Goal: Transaction & Acquisition: Purchase product/service

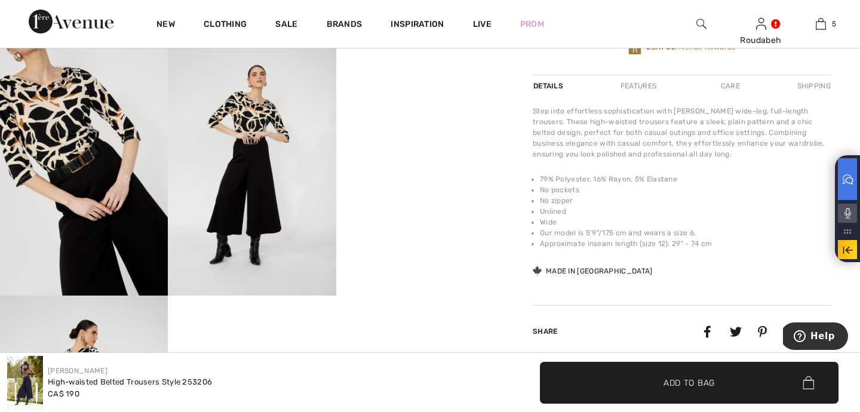
scroll to position [463, 0]
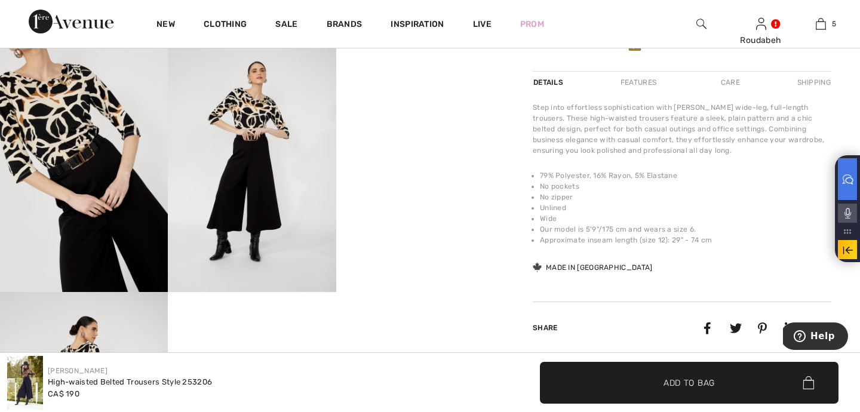
click at [426, 124] on video "Your browser does not support the video tag." at bounding box center [420, 82] width 168 height 84
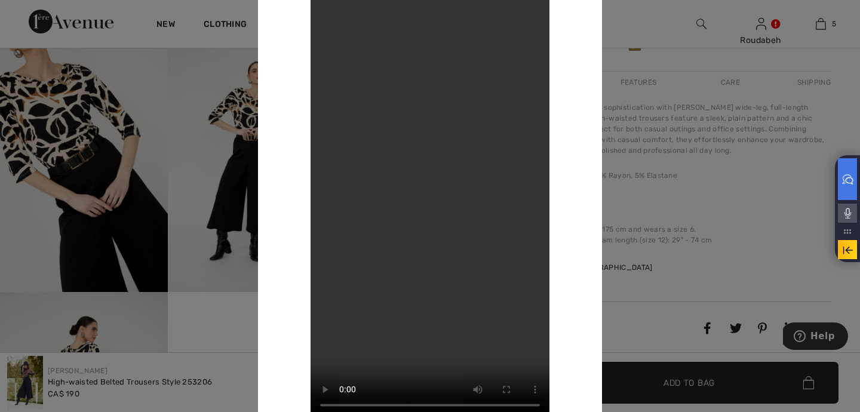
click at [657, 23] on div at bounding box center [430, 206] width 860 height 412
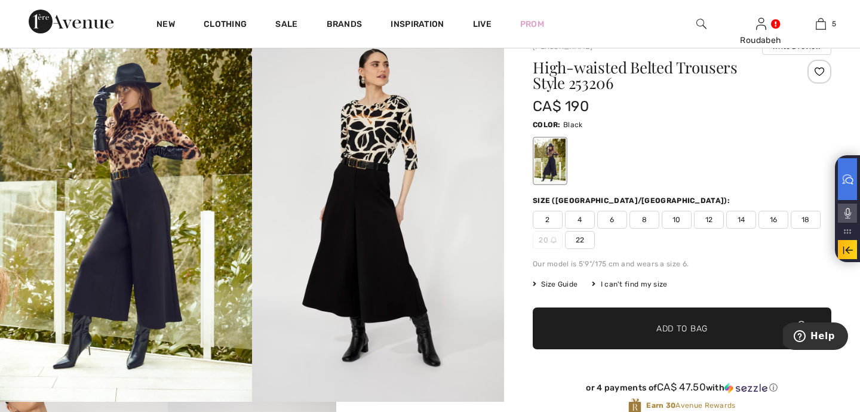
scroll to position [102, 0]
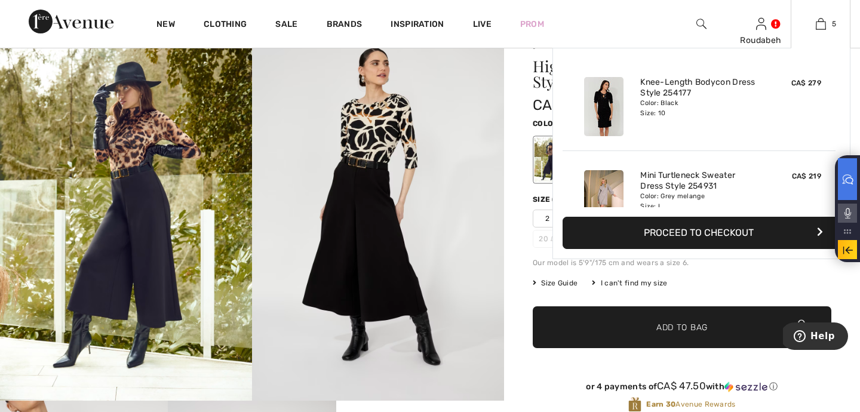
click at [711, 232] on button "Proceed to Checkout" at bounding box center [702, 233] width 278 height 32
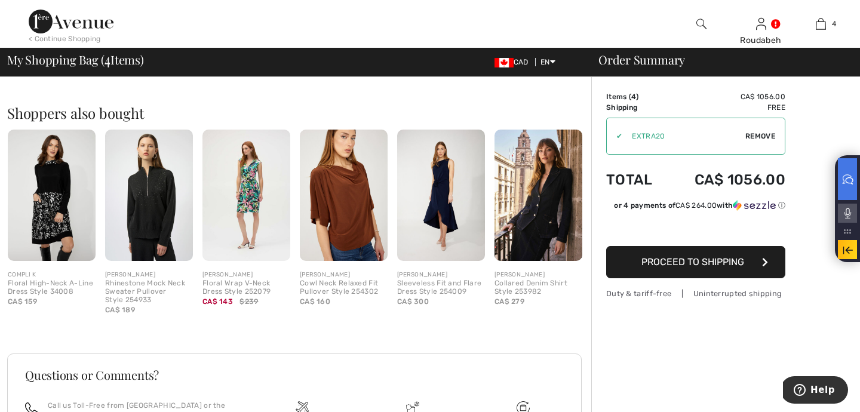
scroll to position [688, 0]
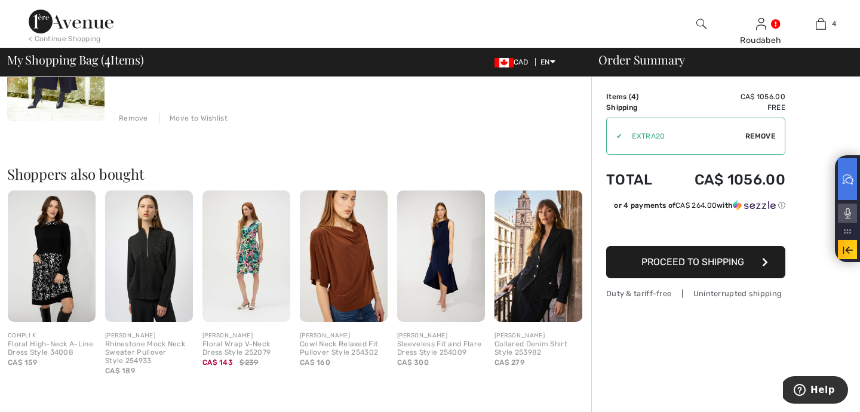
click at [711, 271] on button "Proceed to Shipping" at bounding box center [696, 262] width 179 height 32
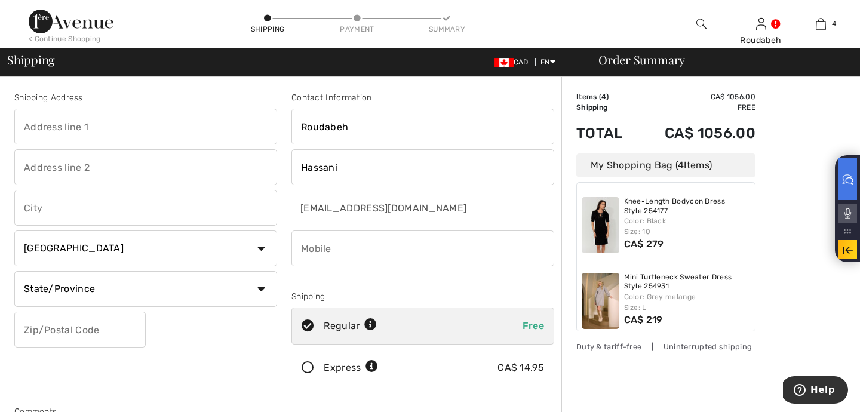
click at [85, 123] on input "text" at bounding box center [145, 127] width 263 height 36
type input "5342 CRIMSON RIDGE"
type input "Chilliwack"
select select "BC"
type input "V2R 0J5"
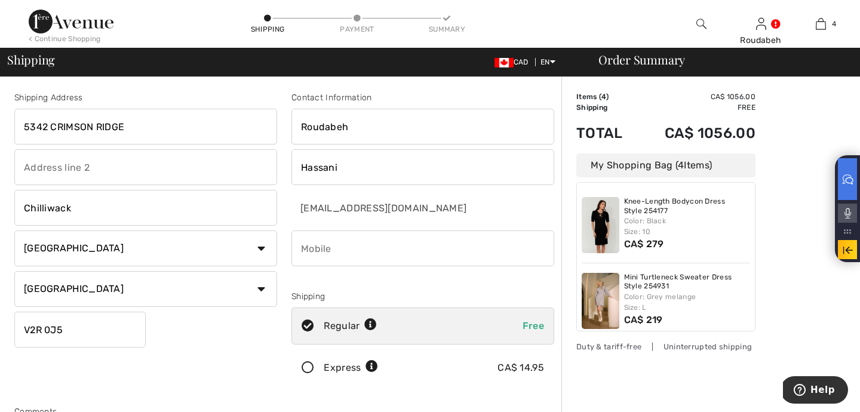
type input "7783856565"
type input "V2R0J5"
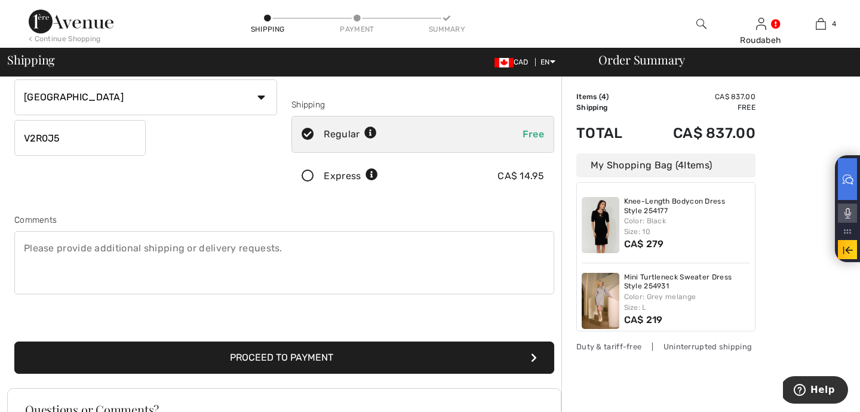
scroll to position [192, 0]
click at [233, 356] on button "Proceed to Payment" at bounding box center [284, 357] width 540 height 32
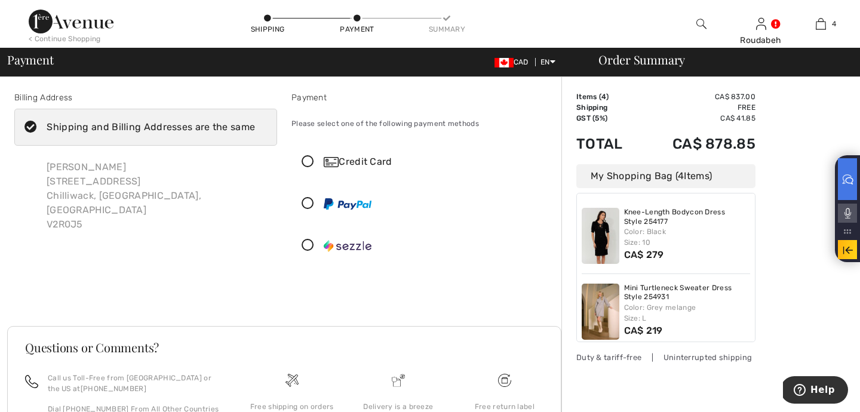
click at [307, 163] on icon at bounding box center [308, 162] width 32 height 13
